Goal: Information Seeking & Learning: Learn about a topic

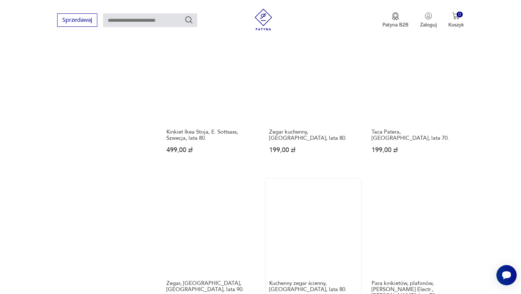
scroll to position [507, 0]
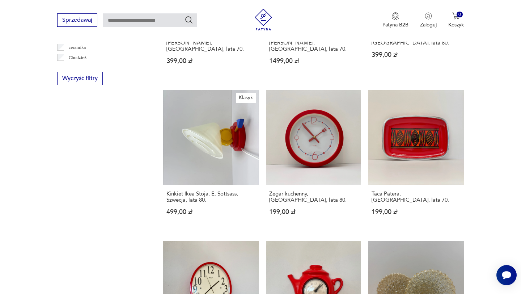
click at [120, 14] on input "text" at bounding box center [150, 20] width 94 height 14
paste input "**********"
type input "**********"
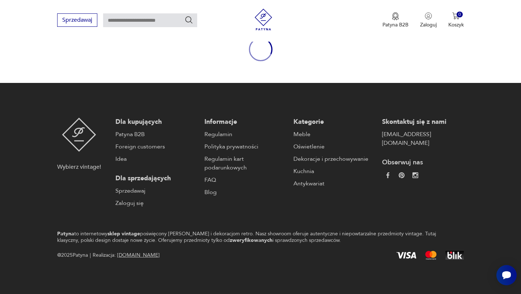
type input "**********"
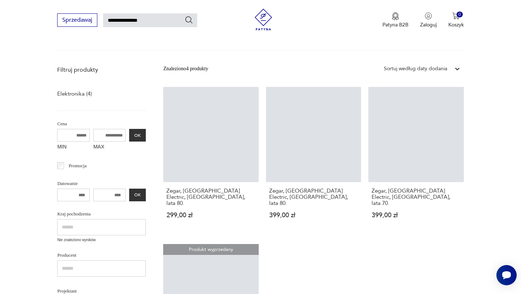
scroll to position [72, 0]
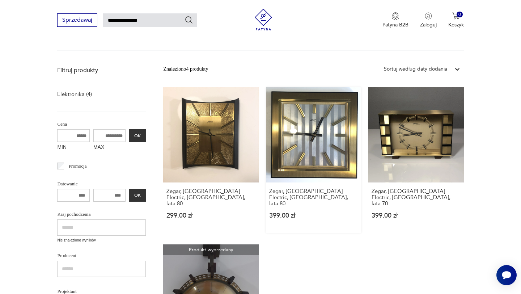
click at [312, 139] on link "Zegar, Atlanta Electric, Niemcy, lata 80. 399,00 zł" at bounding box center [313, 160] width 95 height 146
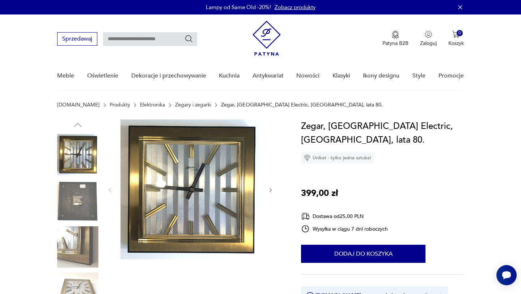
click at [184, 188] on img at bounding box center [191, 190] width 140 height 140
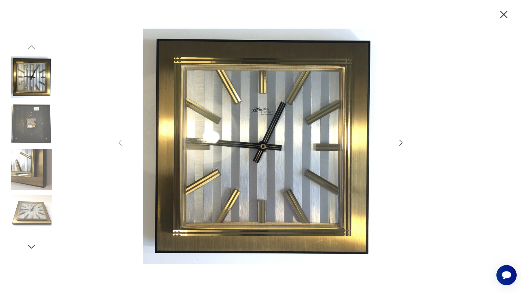
click at [505, 12] on icon "button" at bounding box center [504, 14] width 13 height 13
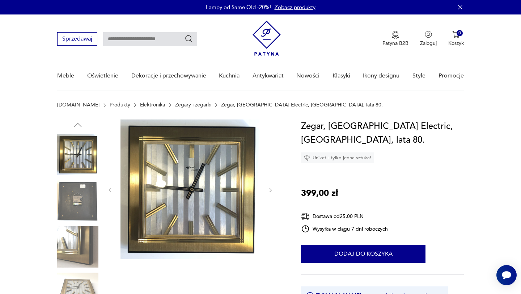
type input "**********"
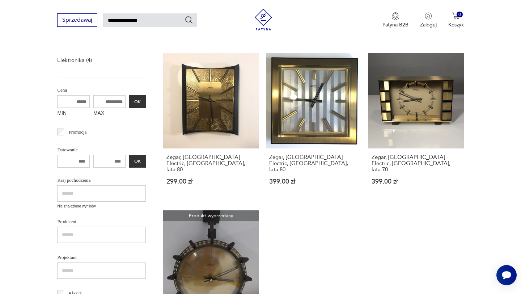
scroll to position [105, 0]
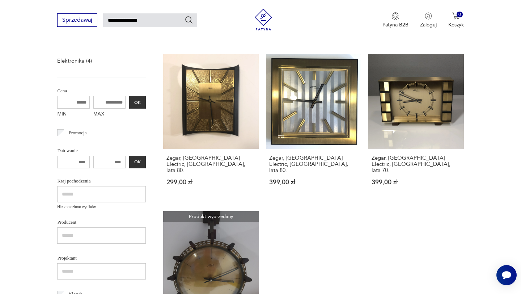
click at [320, 84] on link "Zegar, Atlanta Electric, Niemcy, lata 80. 399,00 zł" at bounding box center [313, 127] width 95 height 146
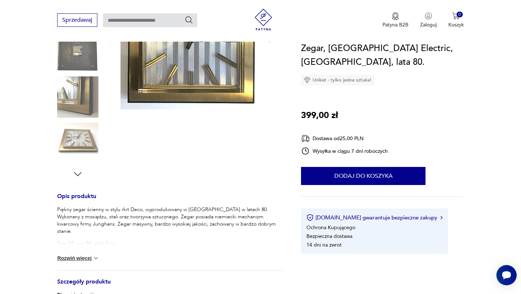
scroll to position [156, 0]
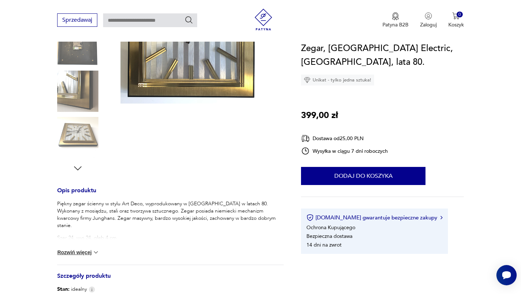
click at [79, 171] on icon "button" at bounding box center [77, 168] width 11 height 11
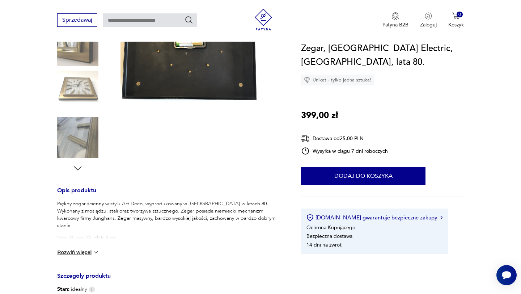
click at [79, 171] on icon "button" at bounding box center [77, 168] width 11 height 11
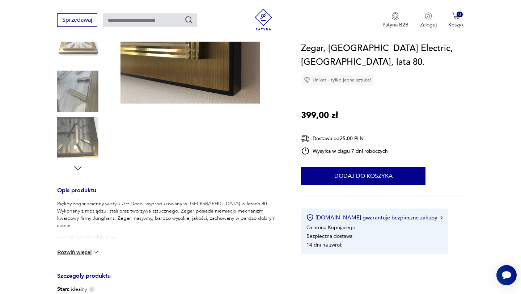
click at [79, 171] on icon "button" at bounding box center [77, 168] width 11 height 11
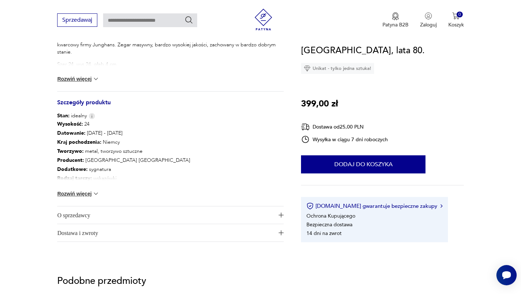
scroll to position [329, 0]
click at [89, 194] on button "Rozwiń więcej" at bounding box center [78, 193] width 42 height 7
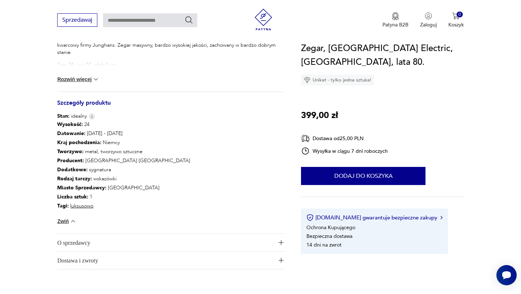
scroll to position [0, 0]
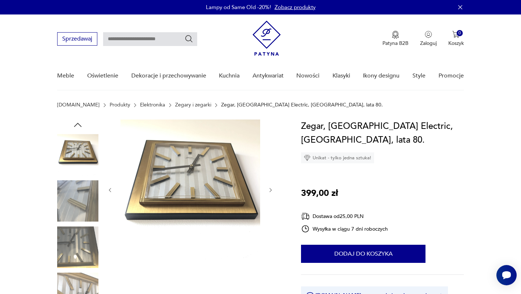
click at [132, 38] on input "text" at bounding box center [150, 39] width 94 height 14
type input "**********"
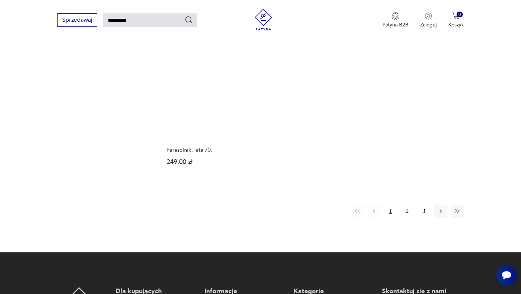
scroll to position [959, 0]
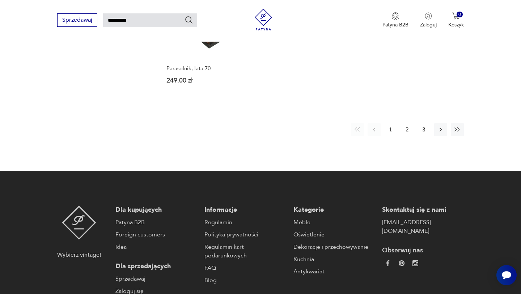
click at [409, 130] on button "2" at bounding box center [407, 129] width 13 height 13
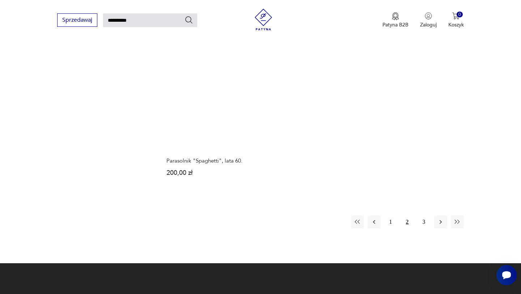
scroll to position [855, 0]
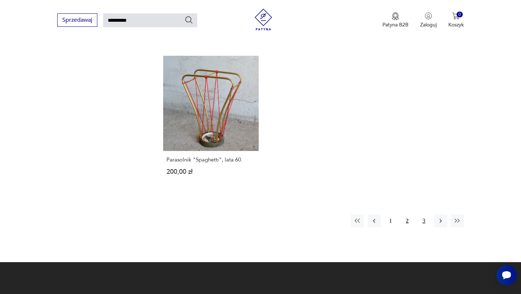
click at [424, 214] on button "3" at bounding box center [424, 220] width 13 height 13
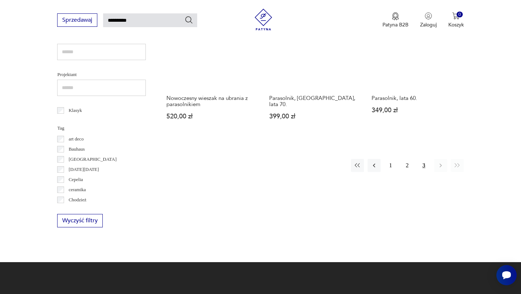
scroll to position [317, 0]
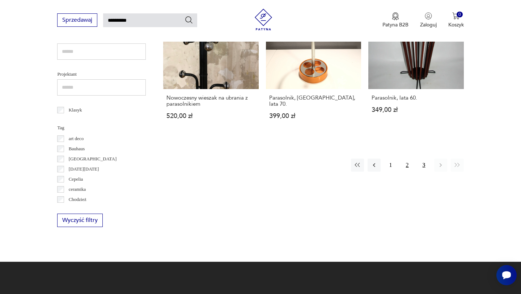
click at [410, 166] on button "2" at bounding box center [407, 165] width 13 height 13
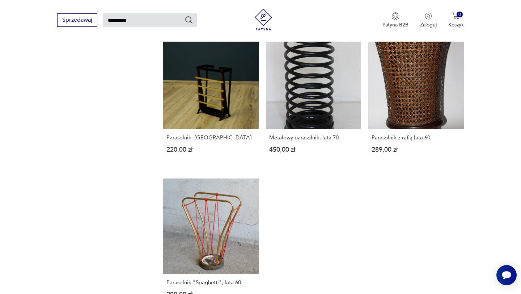
scroll to position [737, 0]
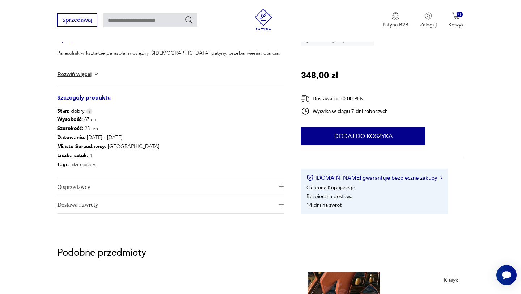
scroll to position [315, 0]
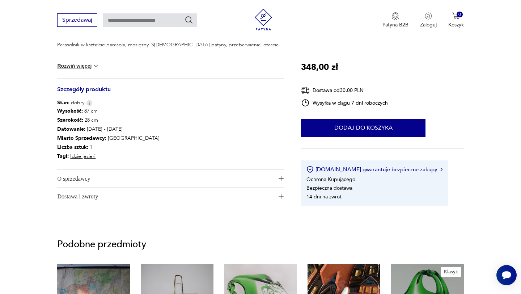
click at [195, 183] on span "O sprzedawcy" at bounding box center [165, 178] width 217 height 17
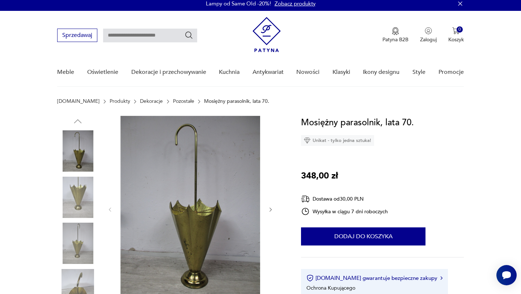
scroll to position [0, 0]
